Goal: Transaction & Acquisition: Purchase product/service

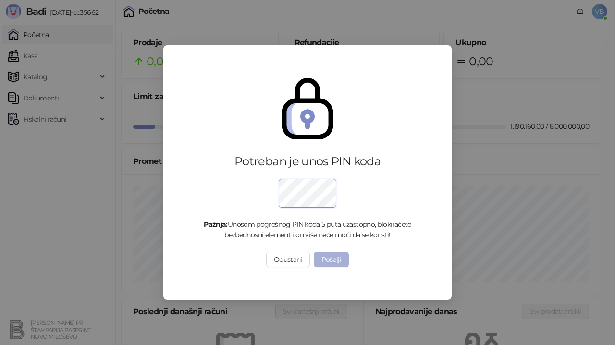
click at [334, 259] on button "Pošalji" at bounding box center [332, 259] width 36 height 15
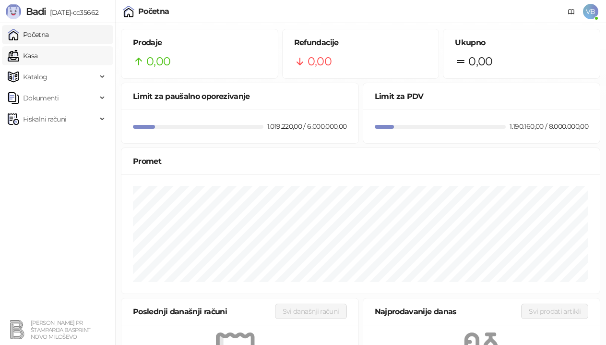
click at [29, 55] on link "Kasa" at bounding box center [23, 55] width 30 height 19
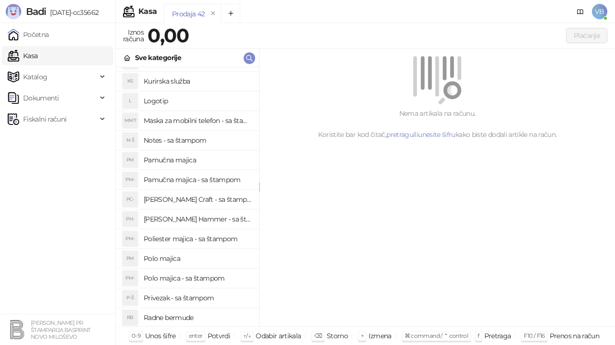
scroll to position [98, 0]
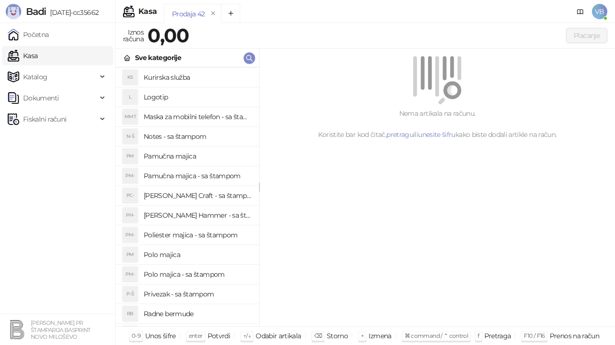
click at [193, 272] on h4 "Polo majica - sa štampom" at bounding box center [198, 273] width 108 height 15
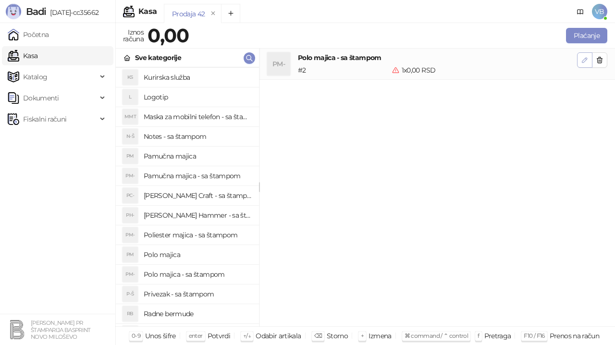
click at [587, 59] on icon "button" at bounding box center [584, 60] width 8 height 8
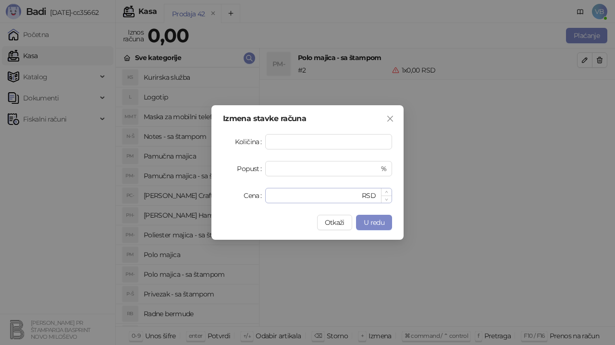
type input "**"
click at [281, 196] on input "*" at bounding box center [315, 195] width 89 height 14
type input "*"
type input "****"
click at [365, 227] on button "U redu" at bounding box center [374, 222] width 36 height 15
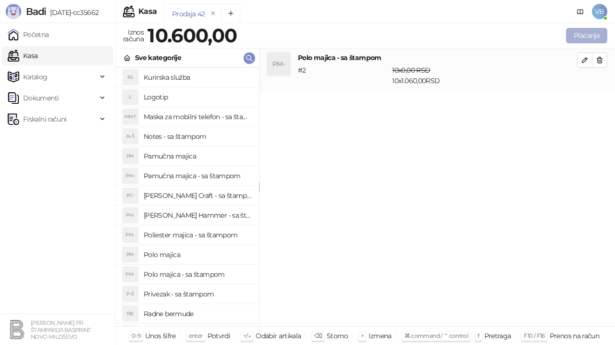
click at [587, 36] on button "Plaćanje" at bounding box center [586, 35] width 41 height 15
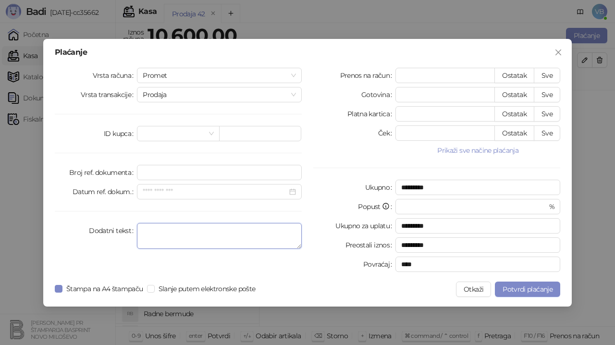
click at [152, 239] on textarea "Dodatni tekst" at bounding box center [219, 236] width 165 height 26
type textarea "**********"
click at [546, 77] on button "Sve" at bounding box center [546, 75] width 26 height 15
type input "*****"
type input "****"
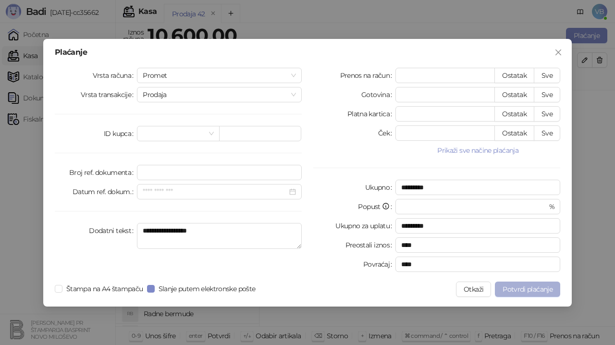
click at [529, 291] on span "Potvrdi plaćanje" at bounding box center [527, 289] width 50 height 9
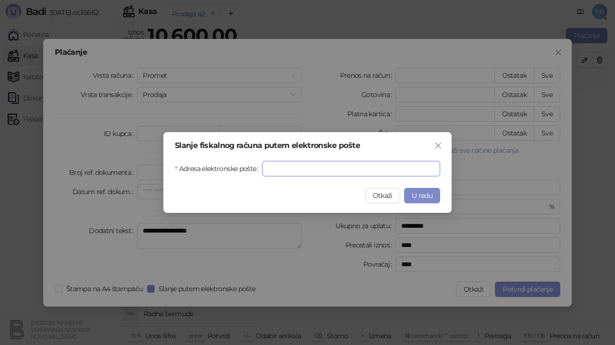
click at [286, 170] on input "Adresa elektronske pošte" at bounding box center [351, 168] width 178 height 15
type input "**********"
click at [419, 198] on span "U redu" at bounding box center [421, 195] width 21 height 9
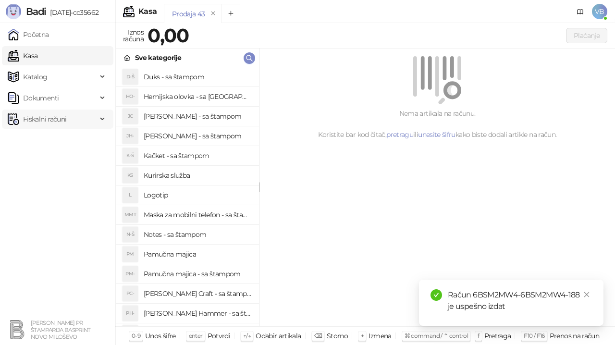
click at [37, 116] on span "Fiskalni računi" at bounding box center [44, 118] width 43 height 19
click at [39, 137] on link "Izdati računi" at bounding box center [38, 140] width 52 height 19
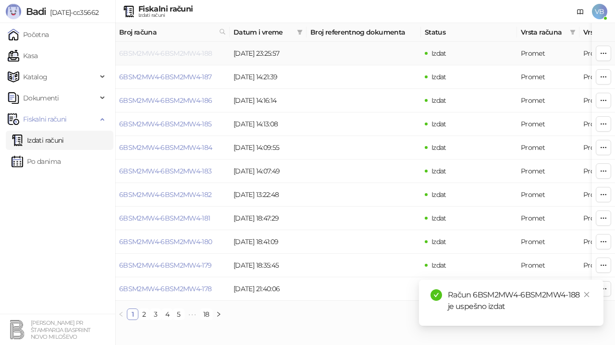
click at [145, 51] on link "6BSM2MW4-6BSM2MW4-188" at bounding box center [165, 53] width 93 height 9
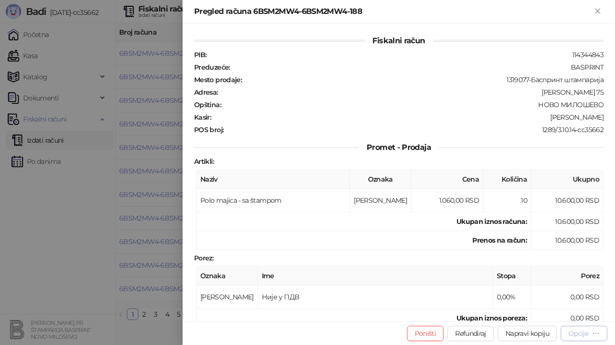
click at [576, 335] on div "Opcije" at bounding box center [578, 333] width 20 height 9
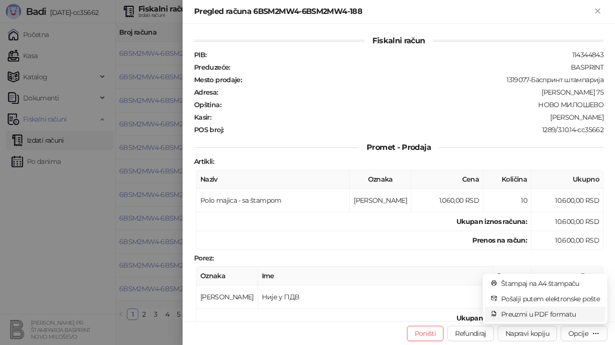
click at [535, 313] on span "Preuzmi u PDF formatu" at bounding box center [550, 314] width 98 height 11
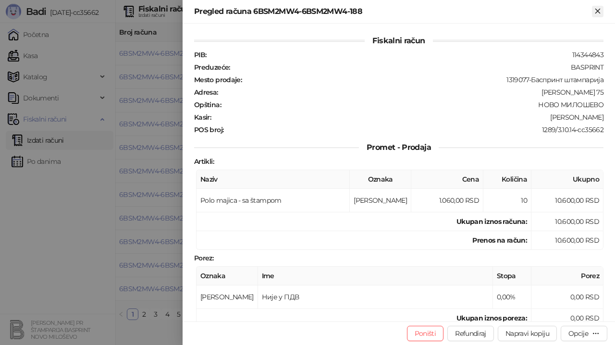
click at [594, 11] on icon "Zatvori" at bounding box center [597, 11] width 9 height 9
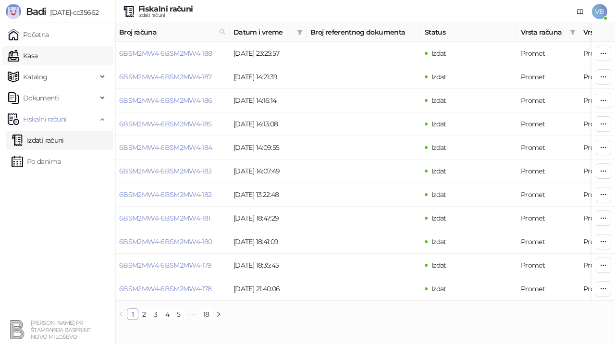
click at [37, 53] on link "Kasa" at bounding box center [23, 55] width 30 height 19
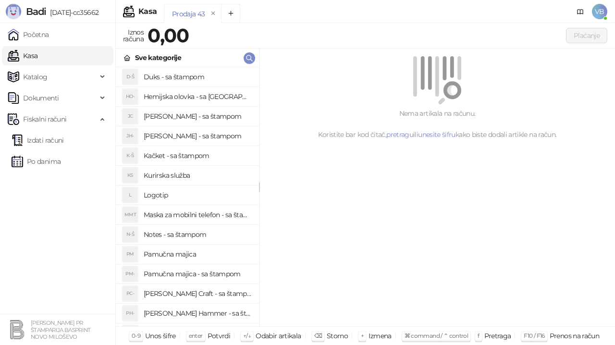
click at [37, 58] on link "Kasa" at bounding box center [23, 55] width 30 height 19
click at [188, 274] on h4 "Pamučna majica - sa štampom" at bounding box center [198, 273] width 108 height 15
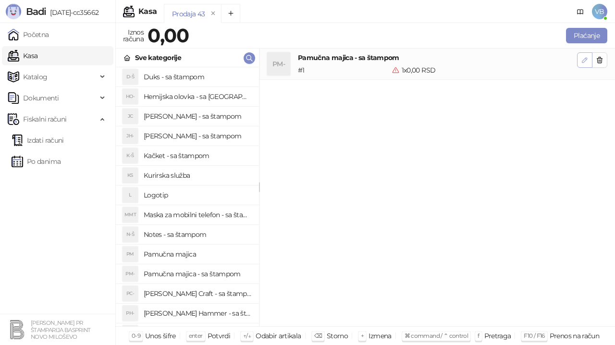
click at [580, 62] on icon "button" at bounding box center [584, 60] width 8 height 8
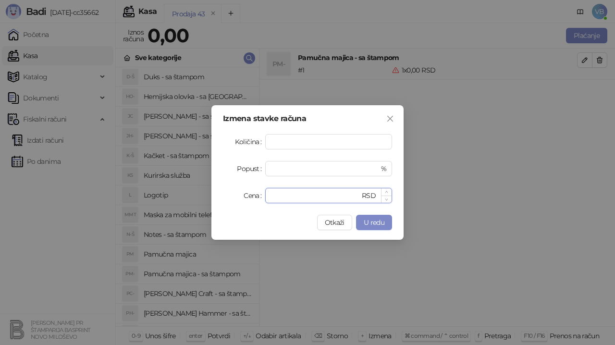
click at [287, 192] on input "*" at bounding box center [315, 195] width 89 height 14
type input "****"
click at [363, 222] on span "U redu" at bounding box center [373, 222] width 21 height 9
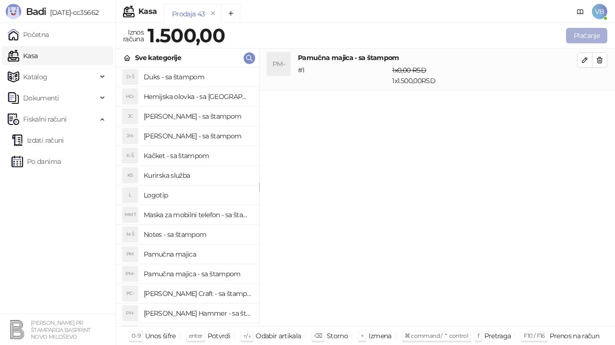
click at [581, 33] on button "Plaćanje" at bounding box center [586, 35] width 41 height 15
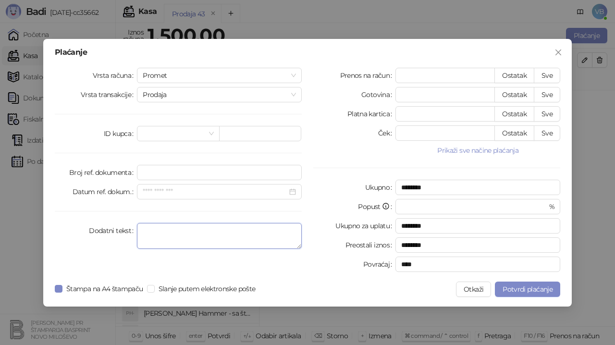
click at [148, 240] on textarea "Dodatni tekst" at bounding box center [219, 236] width 165 height 26
type textarea "**********"
click at [521, 290] on span "Potvrdi plaćanje" at bounding box center [527, 289] width 50 height 9
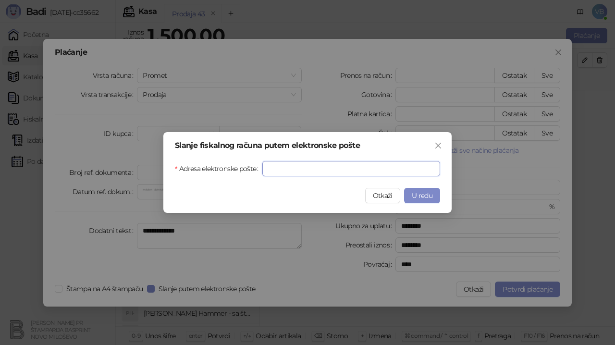
click at [279, 170] on input "Adresa elektronske pošte" at bounding box center [351, 168] width 178 height 15
type input "**********"
click at [421, 198] on span "U redu" at bounding box center [421, 195] width 21 height 9
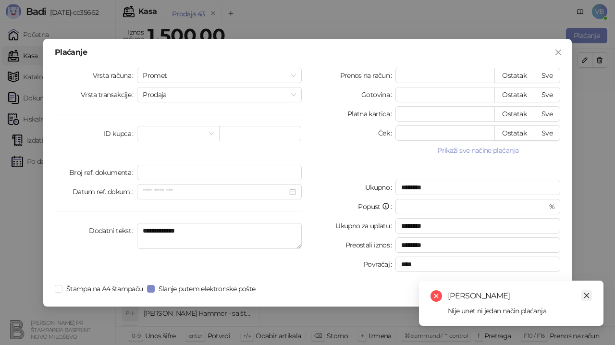
click at [582, 292] on link "Close" at bounding box center [586, 295] width 11 height 11
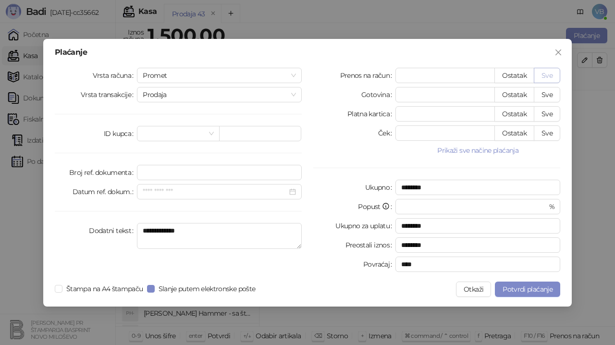
click at [551, 73] on button "Sve" at bounding box center [546, 75] width 26 height 15
type input "****"
click at [520, 290] on span "Potvrdi plaćanje" at bounding box center [527, 289] width 50 height 9
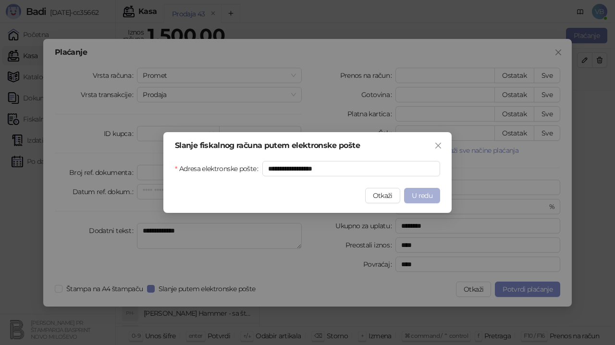
click at [416, 194] on span "U redu" at bounding box center [421, 195] width 21 height 9
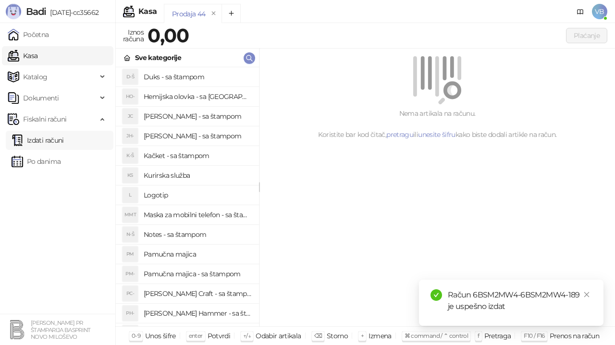
click at [49, 141] on link "Izdati računi" at bounding box center [38, 140] width 52 height 19
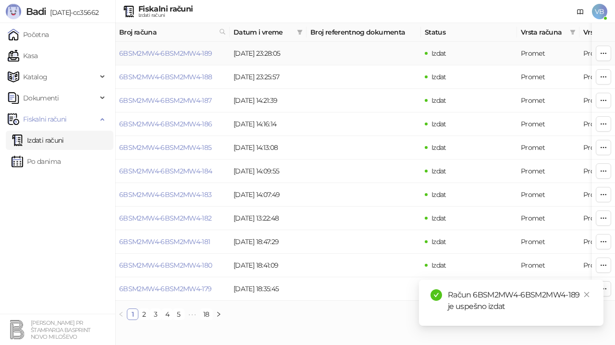
drag, startPoint x: 162, startPoint y: 50, endPoint x: 210, endPoint y: 82, distance: 57.9
click at [162, 49] on link "6BSM2MW4-6BSM2MW4-189" at bounding box center [165, 53] width 93 height 9
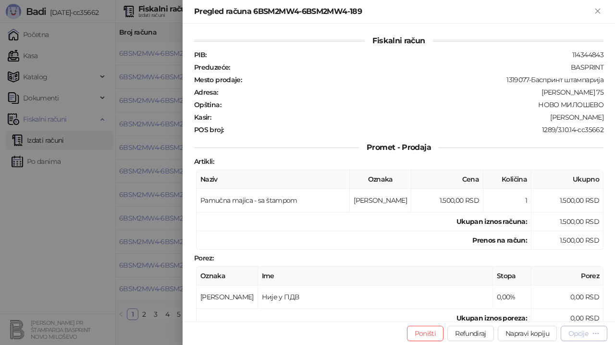
click at [577, 331] on div "Opcije" at bounding box center [578, 333] width 20 height 9
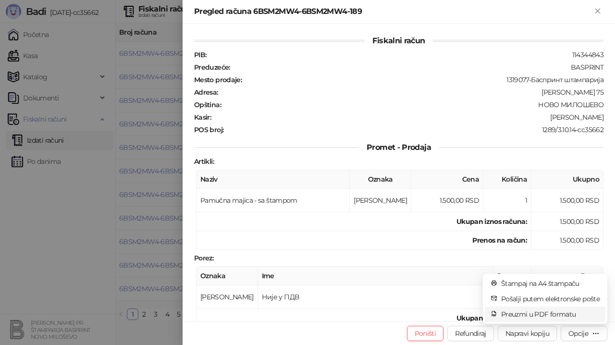
click at [555, 314] on span "Preuzmi u PDF formatu" at bounding box center [550, 314] width 98 height 11
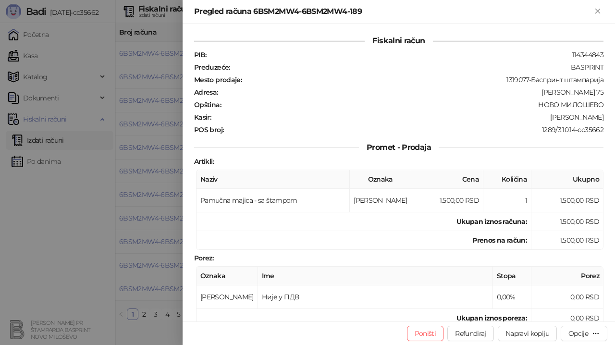
click at [599, 9] on icon "Zatvori" at bounding box center [597, 11] width 4 height 4
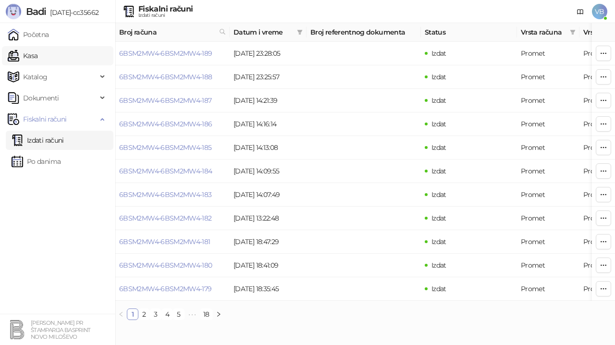
click at [35, 56] on link "Kasa" at bounding box center [23, 55] width 30 height 19
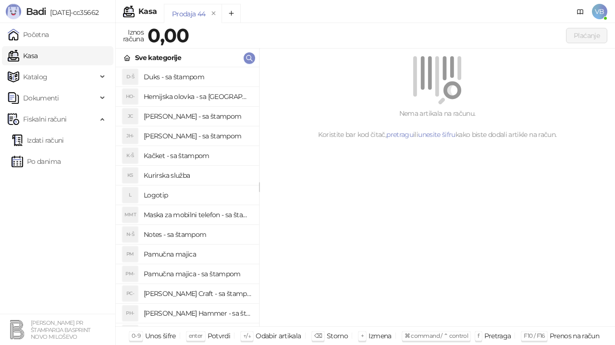
click at [407, 289] on div "Nema artikala na računu. Koristite bar kod čitač, pretragu ili unesite šifru ka…" at bounding box center [436, 187] width 355 height 278
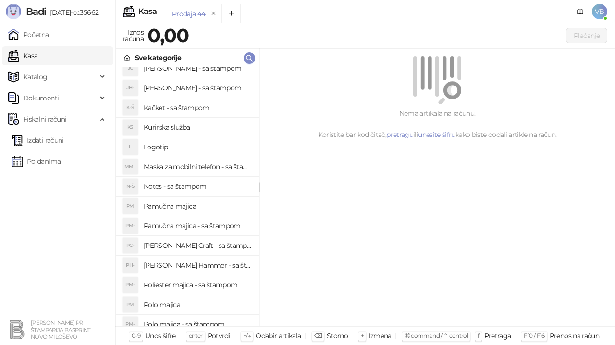
scroll to position [96, 0]
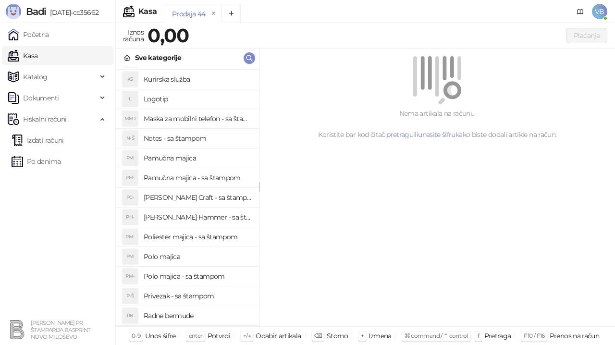
click at [181, 276] on h4 "Polo majica - sa štampom" at bounding box center [198, 275] width 108 height 15
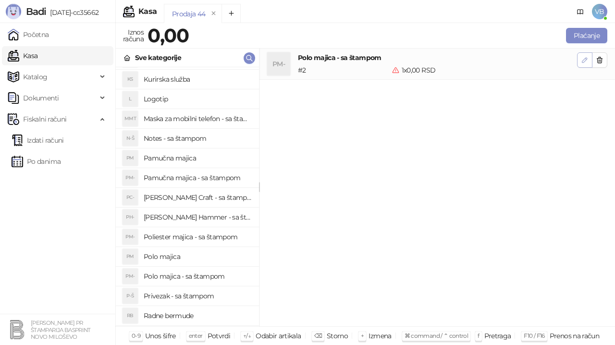
click at [585, 61] on icon "button" at bounding box center [584, 60] width 8 height 8
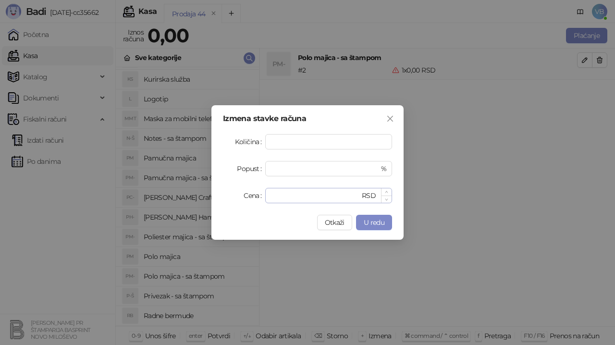
type input "**"
click at [276, 196] on input "*" at bounding box center [315, 195] width 89 height 14
type input "***"
click at [374, 219] on span "U redu" at bounding box center [373, 222] width 21 height 9
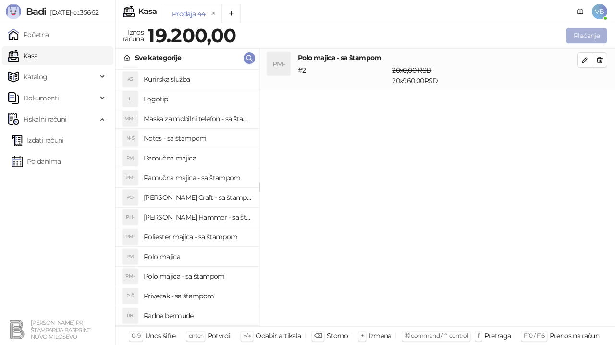
click at [581, 35] on button "Plaćanje" at bounding box center [586, 35] width 41 height 15
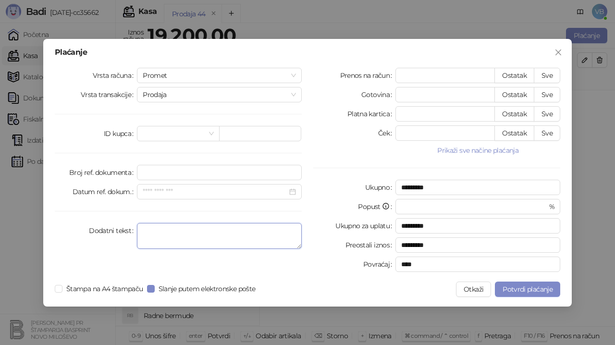
click at [143, 238] on textarea "Dodatni tekst" at bounding box center [219, 236] width 165 height 26
type textarea "**********"
click at [545, 76] on button "Sve" at bounding box center [546, 75] width 26 height 15
type input "*****"
type input "****"
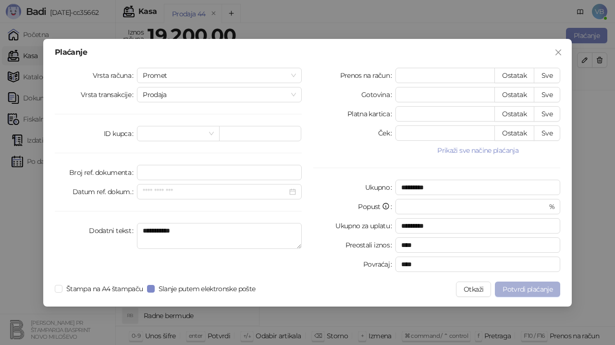
click at [519, 290] on span "Potvrdi plaćanje" at bounding box center [527, 289] width 50 height 9
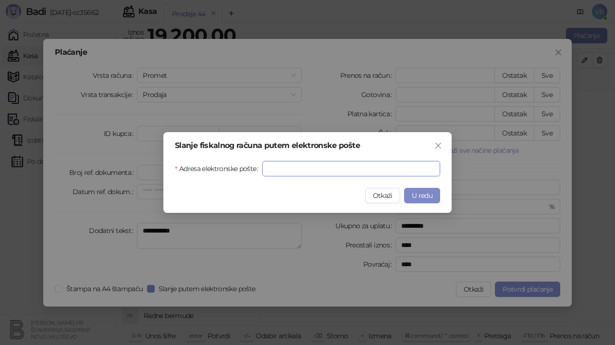
click at [295, 169] on input "Adresa elektronske pošte" at bounding box center [351, 168] width 178 height 15
type input "**********"
click at [418, 194] on span "U redu" at bounding box center [421, 195] width 21 height 9
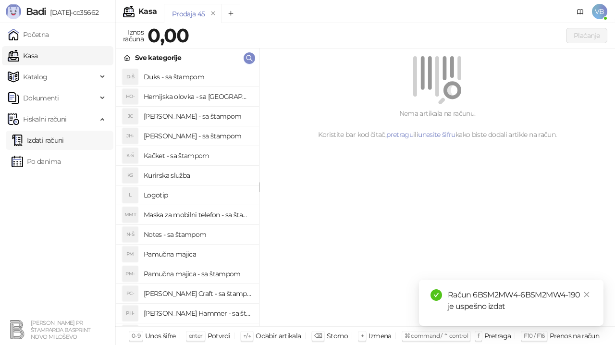
click at [48, 140] on link "Izdati računi" at bounding box center [38, 140] width 52 height 19
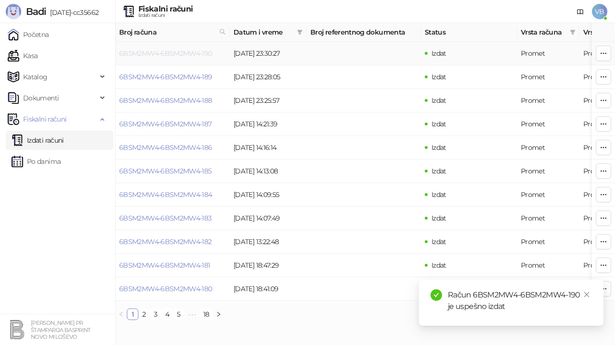
click at [158, 54] on link "6BSM2MW4-6BSM2MW4-190" at bounding box center [165, 53] width 93 height 9
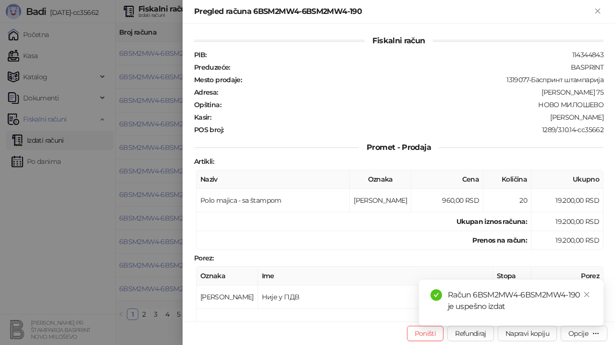
click at [574, 326] on div "Račun 6BSM2MW4-6BSM2MW4-190 je uspešno izdat" at bounding box center [511, 302] width 184 height 46
click at [573, 333] on div "Opcije" at bounding box center [578, 333] width 20 height 9
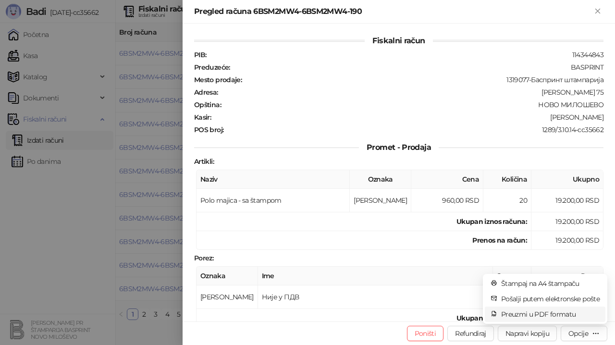
click at [559, 315] on span "Preuzmi u PDF formatu" at bounding box center [550, 314] width 98 height 11
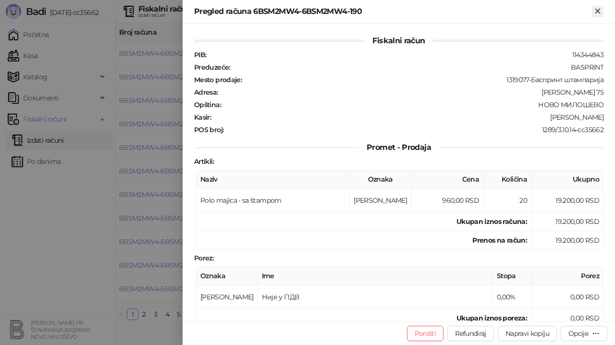
click at [596, 13] on icon "Zatvori" at bounding box center [597, 11] width 4 height 4
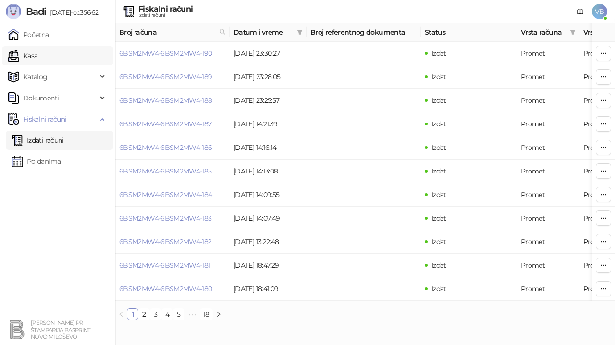
click at [37, 53] on link "Kasa" at bounding box center [23, 55] width 30 height 19
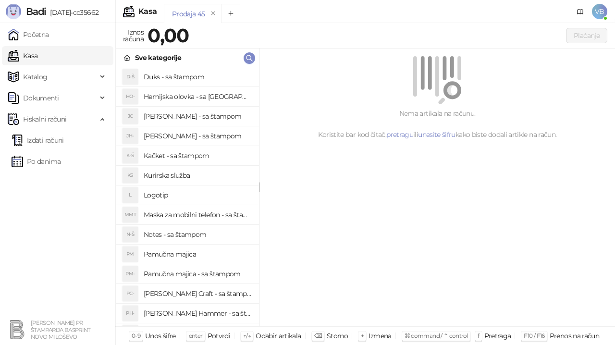
click at [217, 272] on h4 "Pamučna majica - sa štampom" at bounding box center [198, 273] width 108 height 15
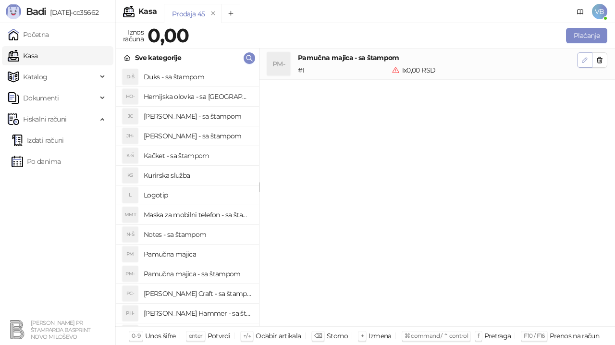
click at [581, 59] on icon "button" at bounding box center [584, 60] width 8 height 8
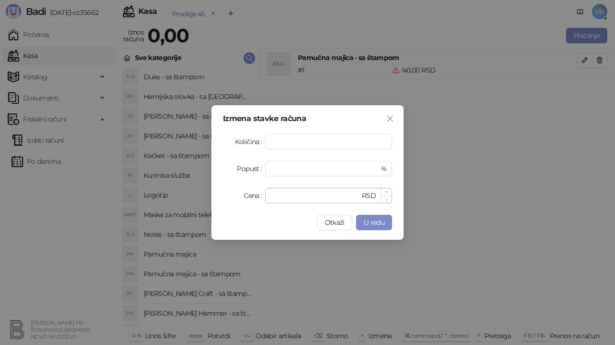
type input "*"
click at [279, 194] on input "*" at bounding box center [315, 195] width 89 height 14
type input "***"
click at [376, 219] on span "U redu" at bounding box center [373, 222] width 21 height 9
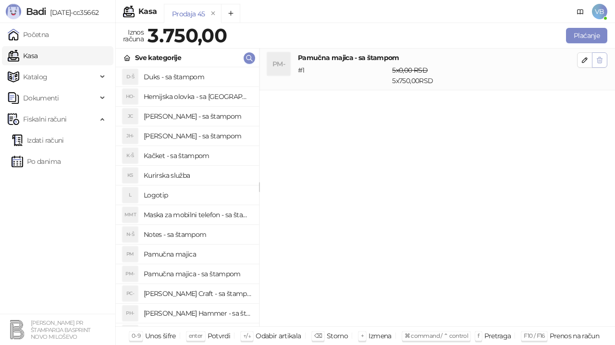
click at [601, 59] on icon "button" at bounding box center [599, 60] width 5 height 6
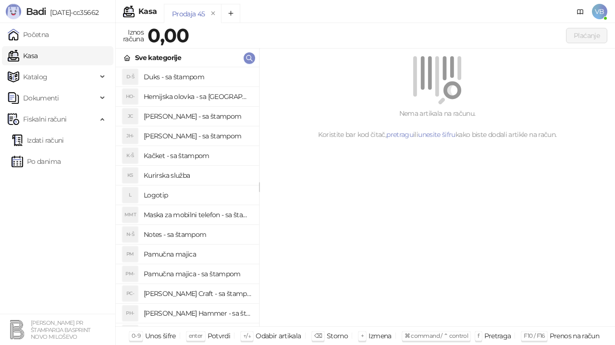
click at [184, 277] on h4 "Pamučna majica - sa štampom" at bounding box center [198, 273] width 108 height 15
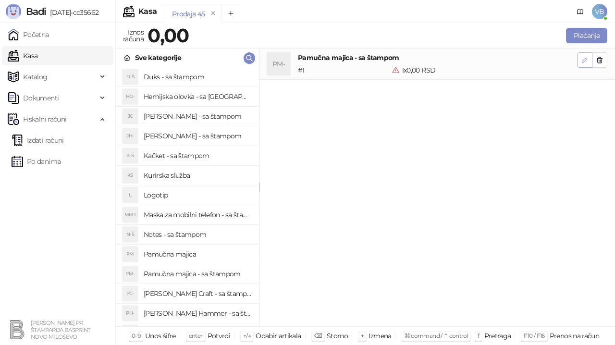
click at [581, 60] on icon "button" at bounding box center [584, 60] width 8 height 8
type input "*"
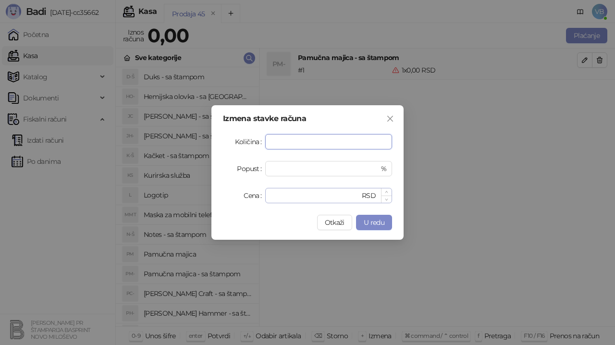
type input "*"
click at [282, 199] on input "*" at bounding box center [315, 195] width 89 height 14
type input "***"
click at [363, 220] on span "U redu" at bounding box center [373, 222] width 21 height 9
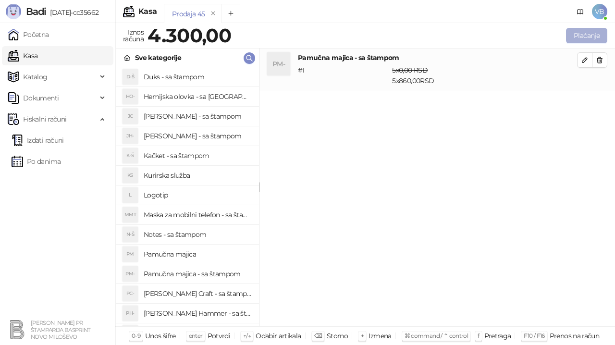
click at [579, 34] on button "Plaćanje" at bounding box center [586, 35] width 41 height 15
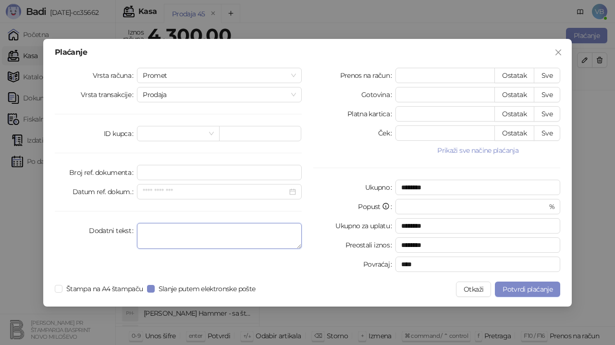
click at [145, 235] on textarea "Dodatni tekst" at bounding box center [219, 236] width 165 height 26
type textarea "**********"
click at [544, 69] on button "Sve" at bounding box center [546, 75] width 26 height 15
type input "****"
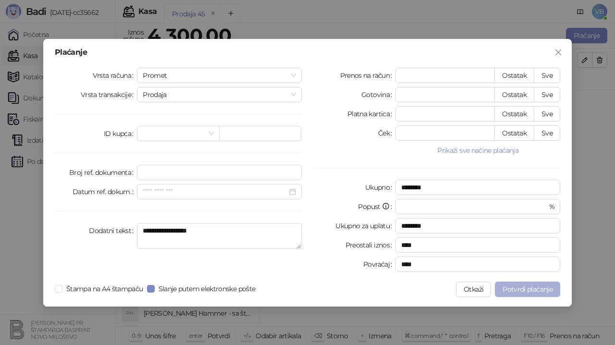
click at [510, 288] on span "Potvrdi plaćanje" at bounding box center [527, 289] width 50 height 9
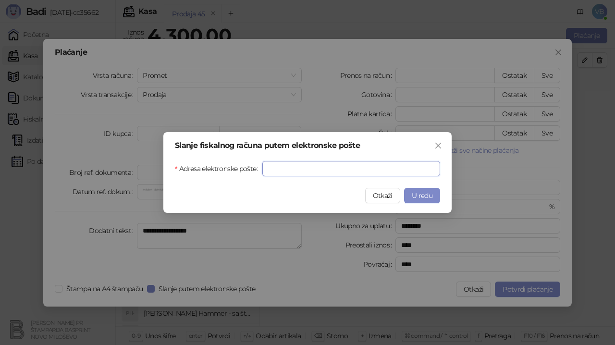
click at [290, 168] on input "Adresa elektronske pošte" at bounding box center [351, 168] width 178 height 15
type input "**********"
click at [423, 195] on span "U redu" at bounding box center [421, 195] width 21 height 9
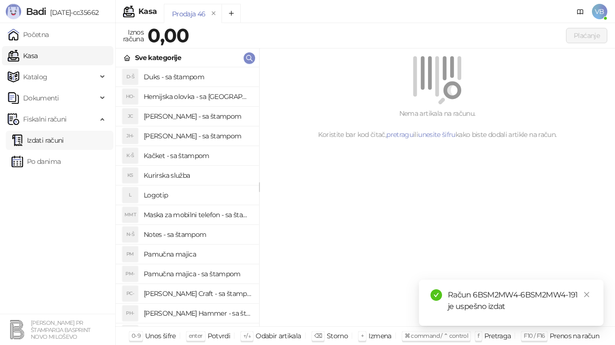
click at [55, 138] on link "Izdati računi" at bounding box center [38, 140] width 52 height 19
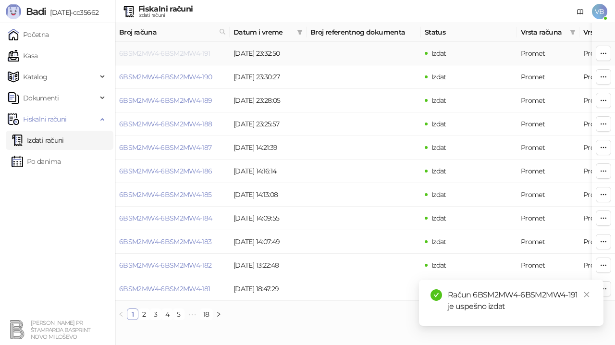
click at [173, 52] on link "6BSM2MW4-6BSM2MW4-191" at bounding box center [164, 53] width 91 height 9
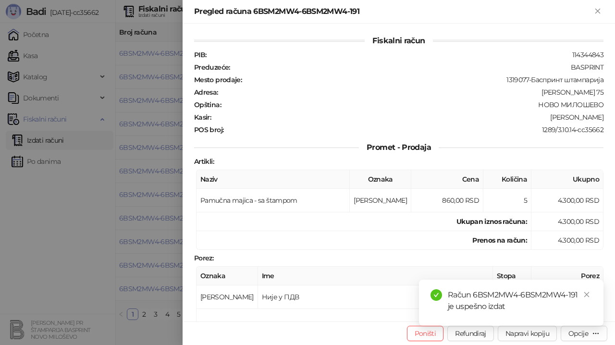
click at [571, 326] on div "Račun 6BSM2MW4-6BSM2MW4-191 je uspešno izdat" at bounding box center [511, 302] width 184 height 46
click at [581, 326] on div "Račun 6BSM2MW4-6BSM2MW4-191 je uspešno izdat" at bounding box center [511, 302] width 184 height 46
click at [592, 326] on div "Račun 6BSM2MW4-6BSM2MW4-191 je uspešno izdat" at bounding box center [511, 302] width 184 height 46
click at [586, 326] on div "Račun 6BSM2MW4-6BSM2MW4-191 je uspešno izdat" at bounding box center [511, 302] width 184 height 46
click at [420, 254] on div at bounding box center [409, 258] width 390 height 9
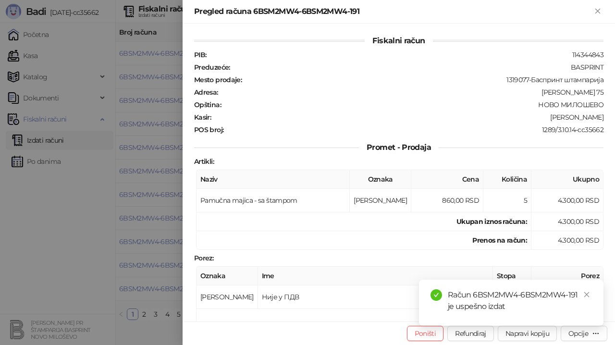
click at [576, 326] on div "Račun 6BSM2MW4-6BSM2MW4-191 je uspešno izdat" at bounding box center [511, 302] width 184 height 46
click at [594, 326] on div "Račun 6BSM2MW4-6BSM2MW4-191 je uspešno izdat" at bounding box center [511, 302] width 184 height 46
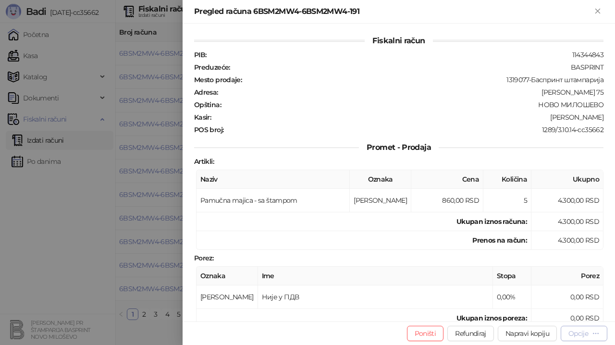
click at [583, 333] on div "Opcije" at bounding box center [578, 333] width 20 height 9
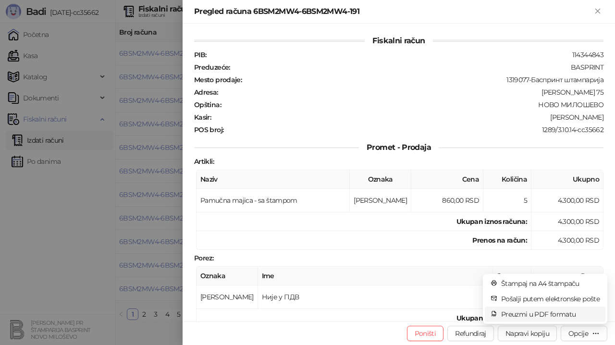
click at [556, 314] on span "Preuzmi u PDF formatu" at bounding box center [550, 314] width 98 height 11
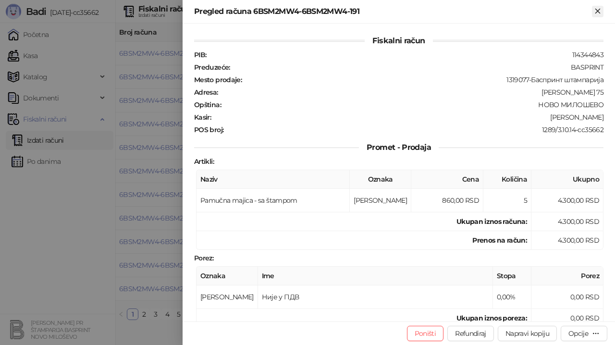
click at [596, 9] on icon "Zatvori" at bounding box center [597, 11] width 9 height 9
